Goal: Task Accomplishment & Management: Use online tool/utility

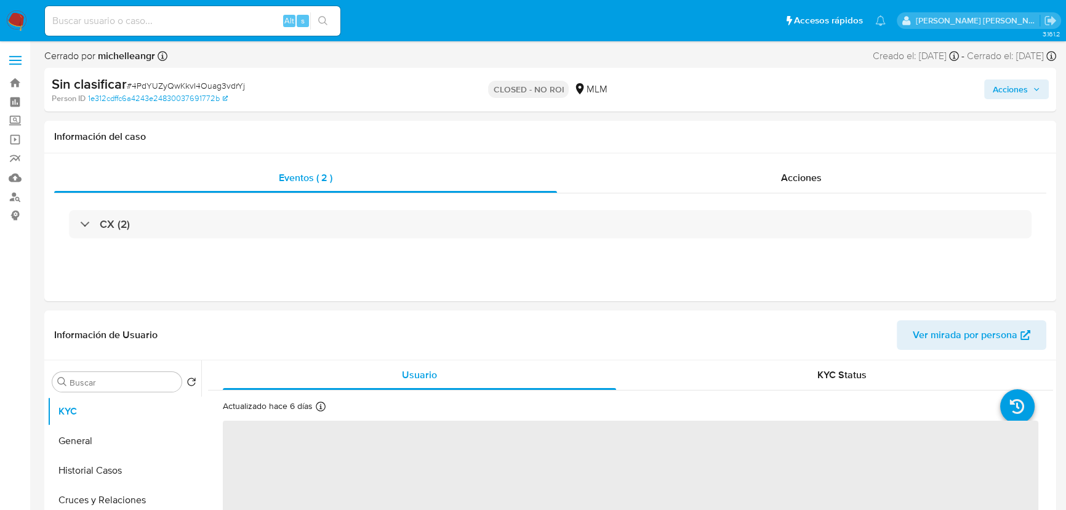
select select "10"
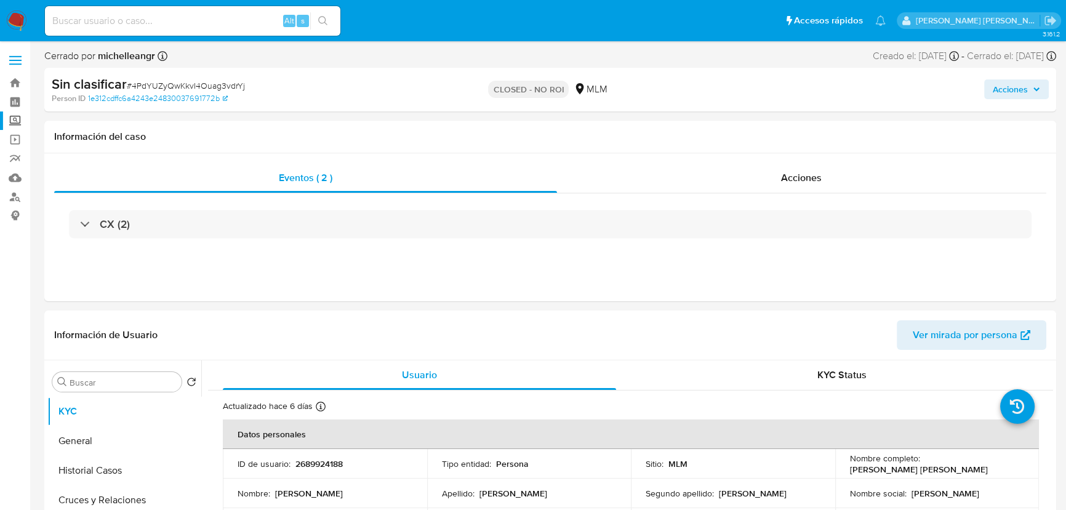
click at [13, 118] on label "Screening" at bounding box center [73, 120] width 146 height 19
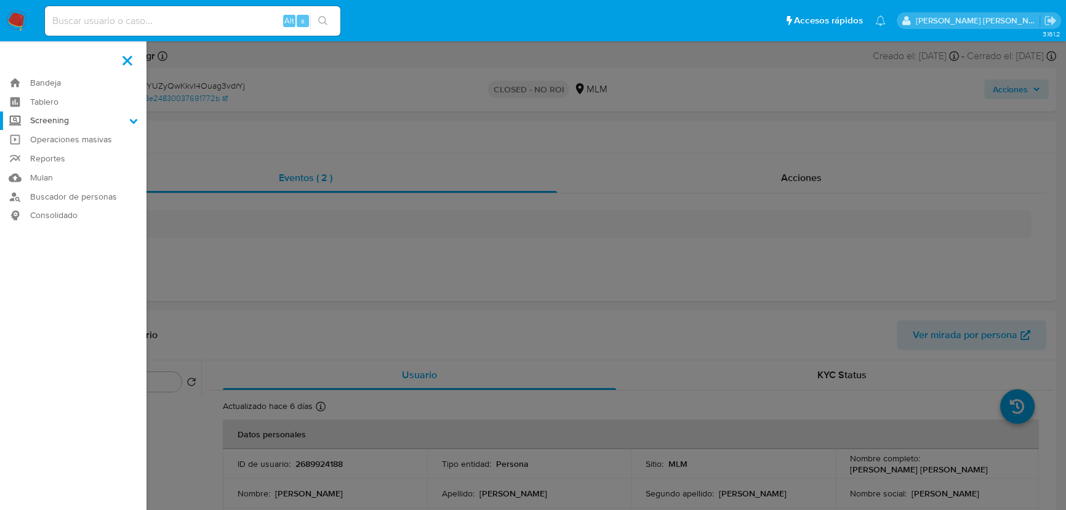
click at [0, 0] on input "Screening" at bounding box center [0, 0] width 0 height 0
click at [67, 172] on link "Herramientas" at bounding box center [73, 168] width 146 height 15
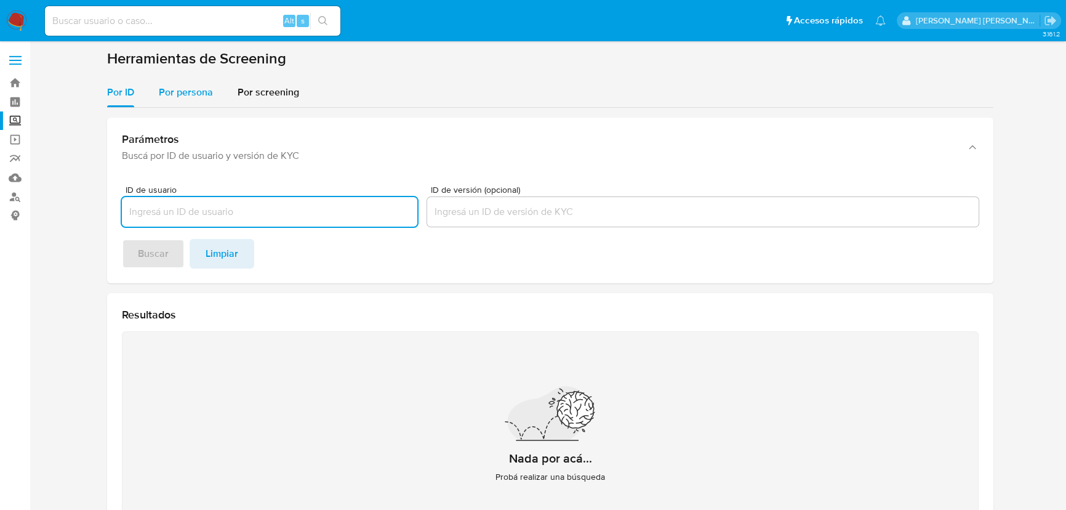
click at [198, 95] on span "Por persona" at bounding box center [186, 92] width 54 height 14
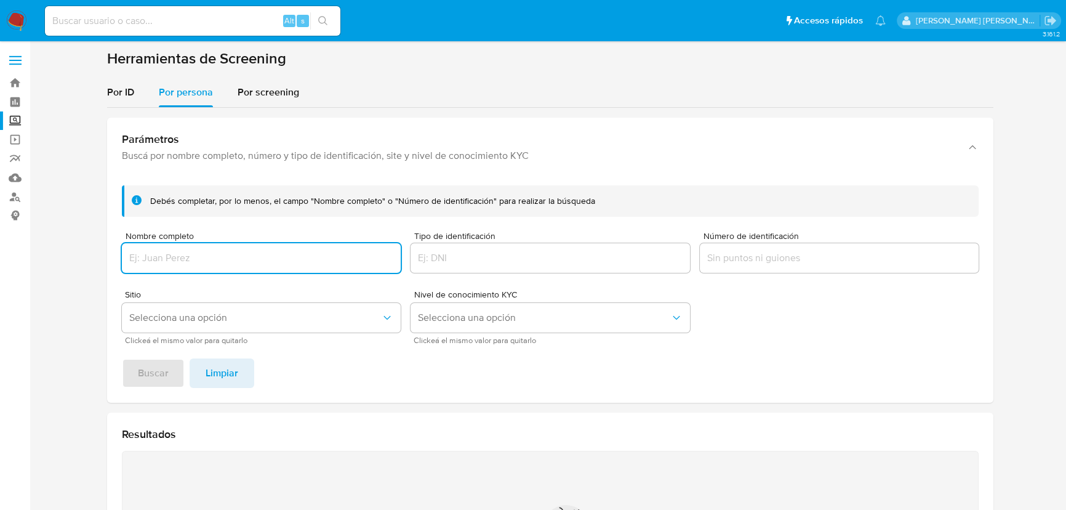
click at [171, 256] on input "Nombre completo" at bounding box center [261, 258] width 279 height 16
type input "DESARROLLADORA DE MERCADOS BALDOR"
click at [138, 376] on span "Buscar" at bounding box center [153, 372] width 31 height 27
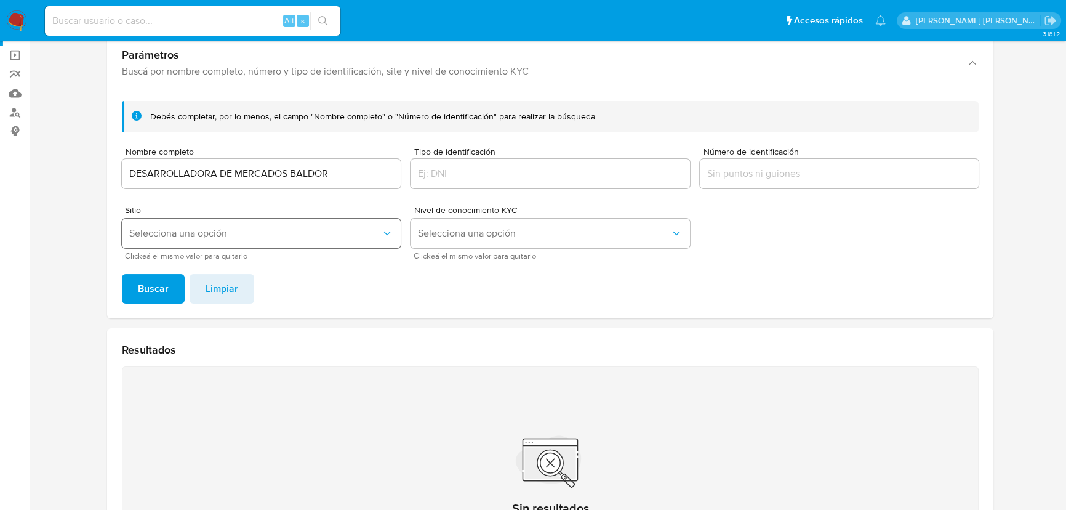
scroll to position [65, 0]
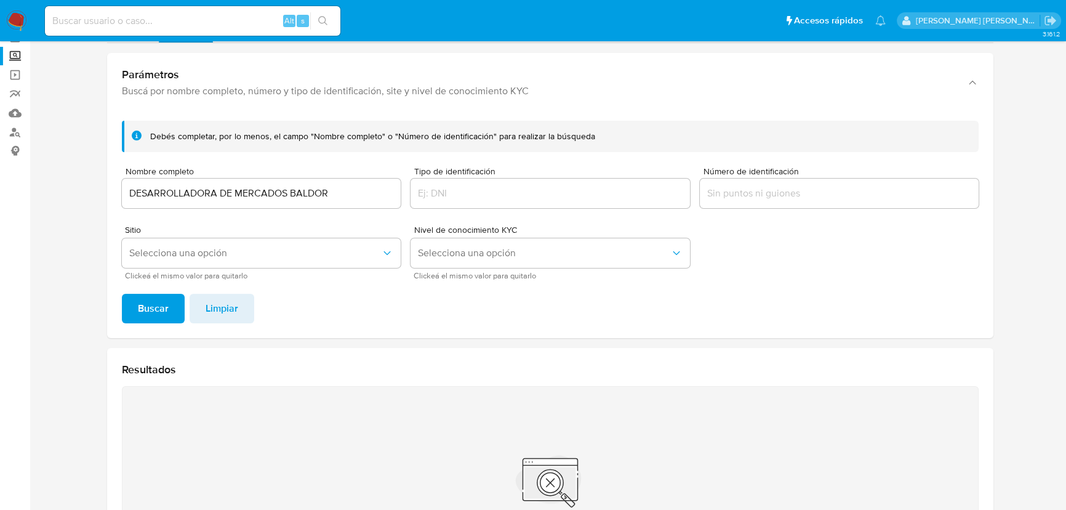
click at [338, 199] on input "DESARROLLADORA DE MERCADOS BALDOR" at bounding box center [261, 193] width 279 height 16
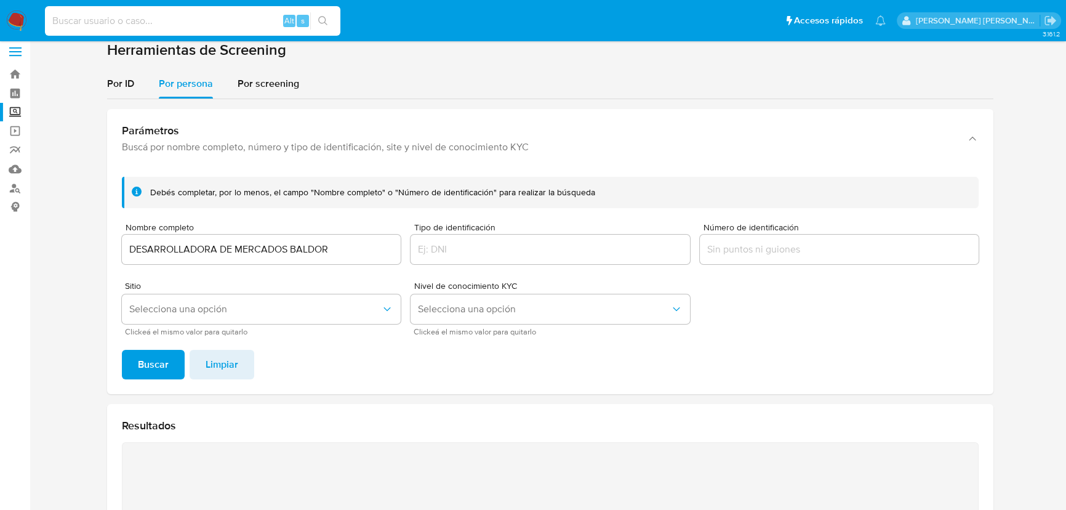
click at [187, 15] on input at bounding box center [192, 21] width 295 height 16
paste input "2548355026"
type input "2548355026"
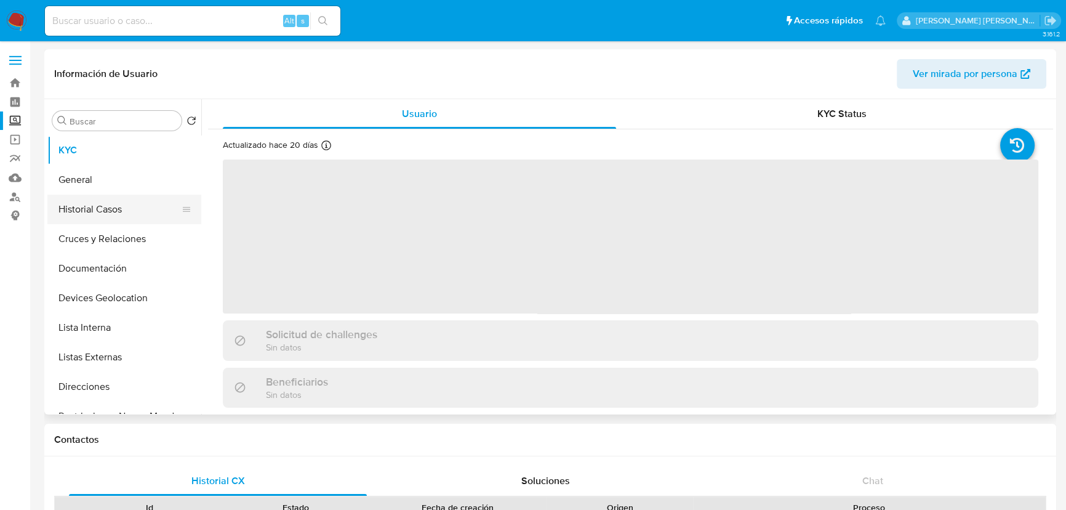
select select "10"
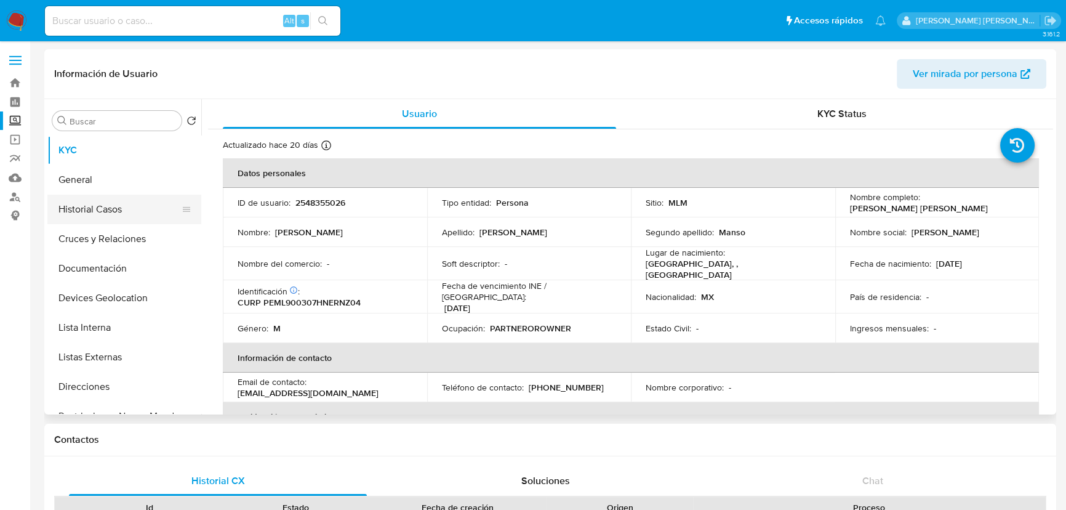
click at [122, 216] on button "Historial Casos" at bounding box center [119, 209] width 144 height 30
